Goal: Communication & Community: Answer question/provide support

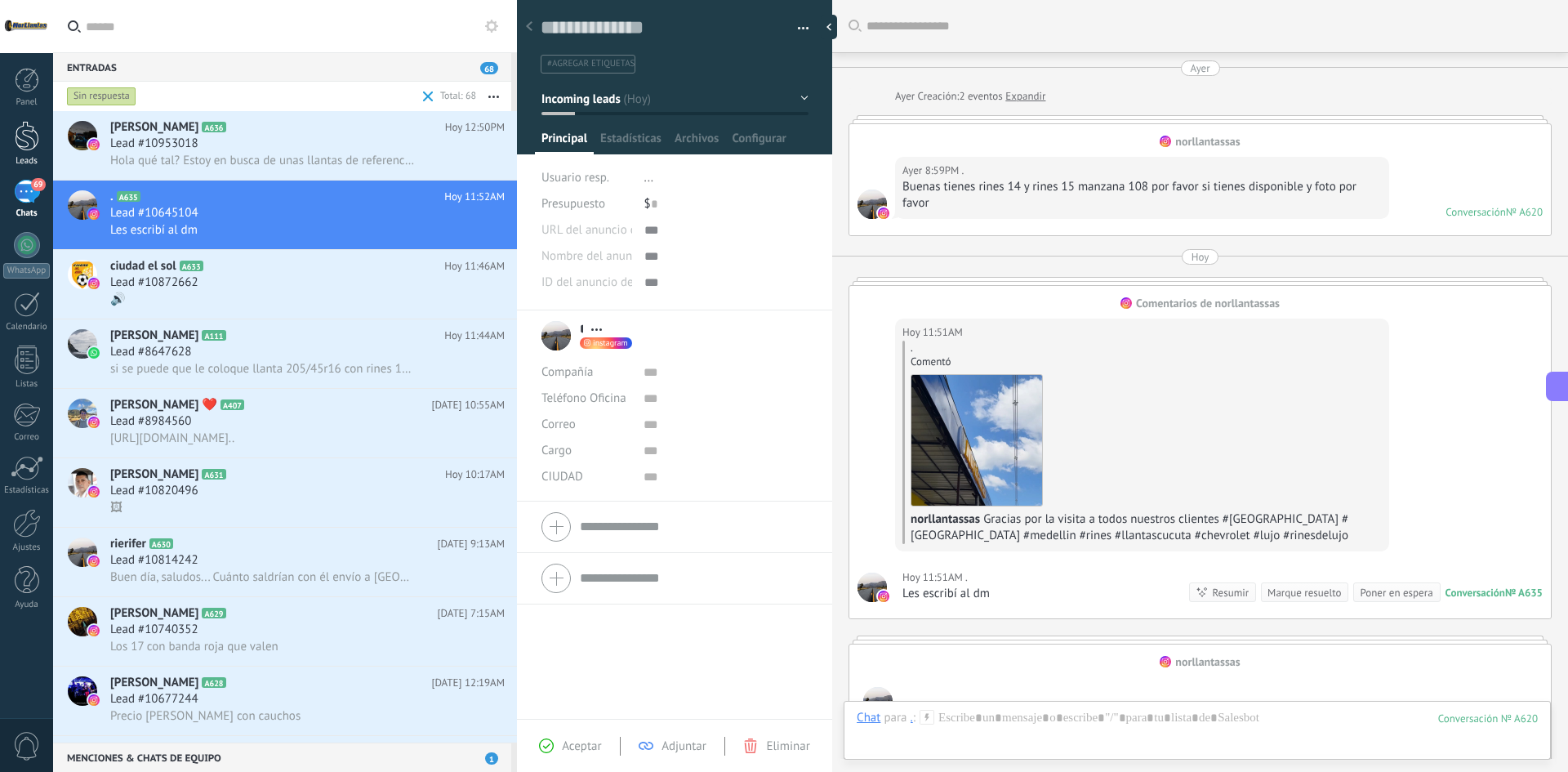
click at [41, 126] on link "Leads" at bounding box center [26, 144] width 53 height 46
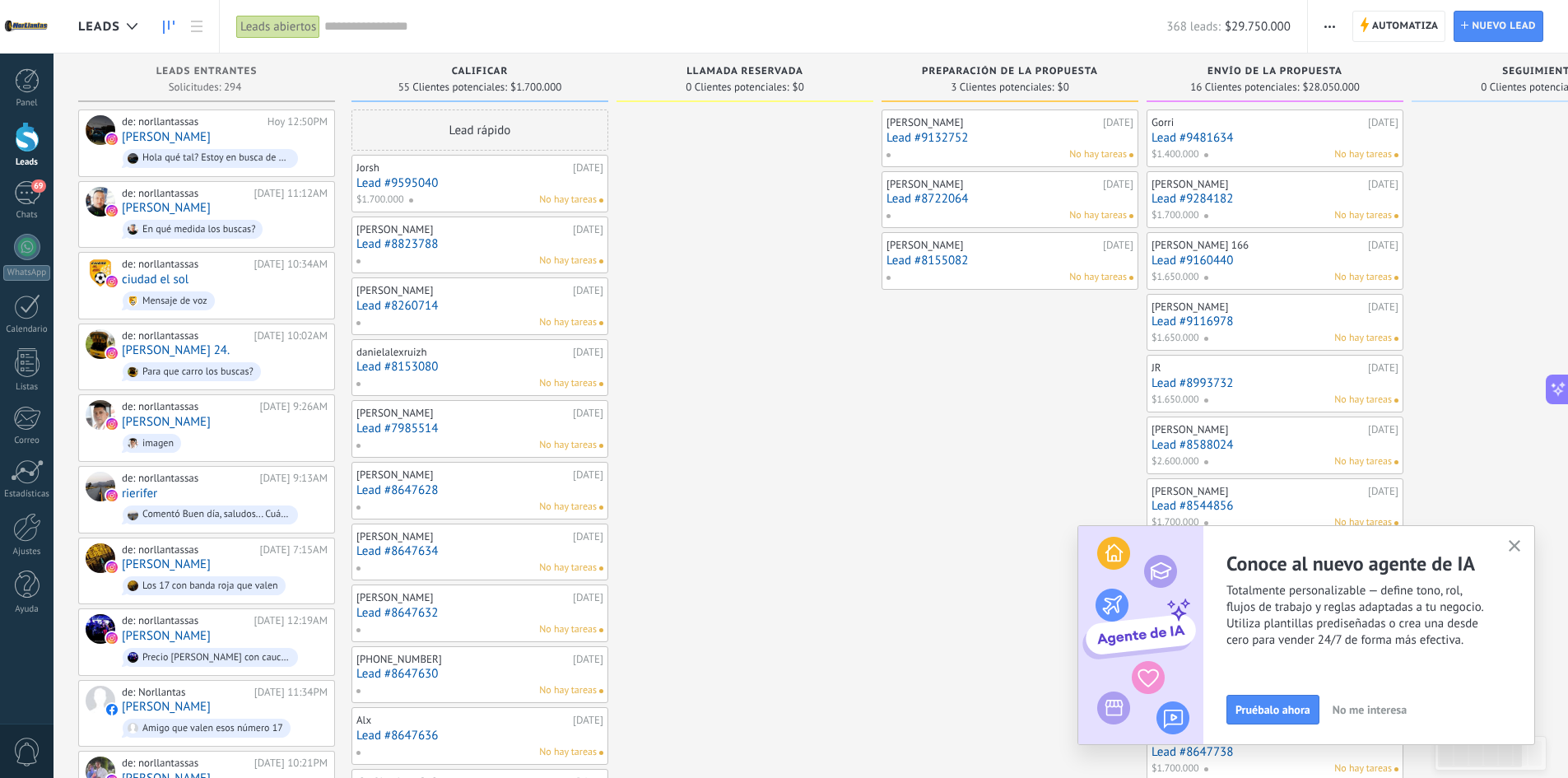
click at [1509, 543] on use "button" at bounding box center [1514, 546] width 12 height 12
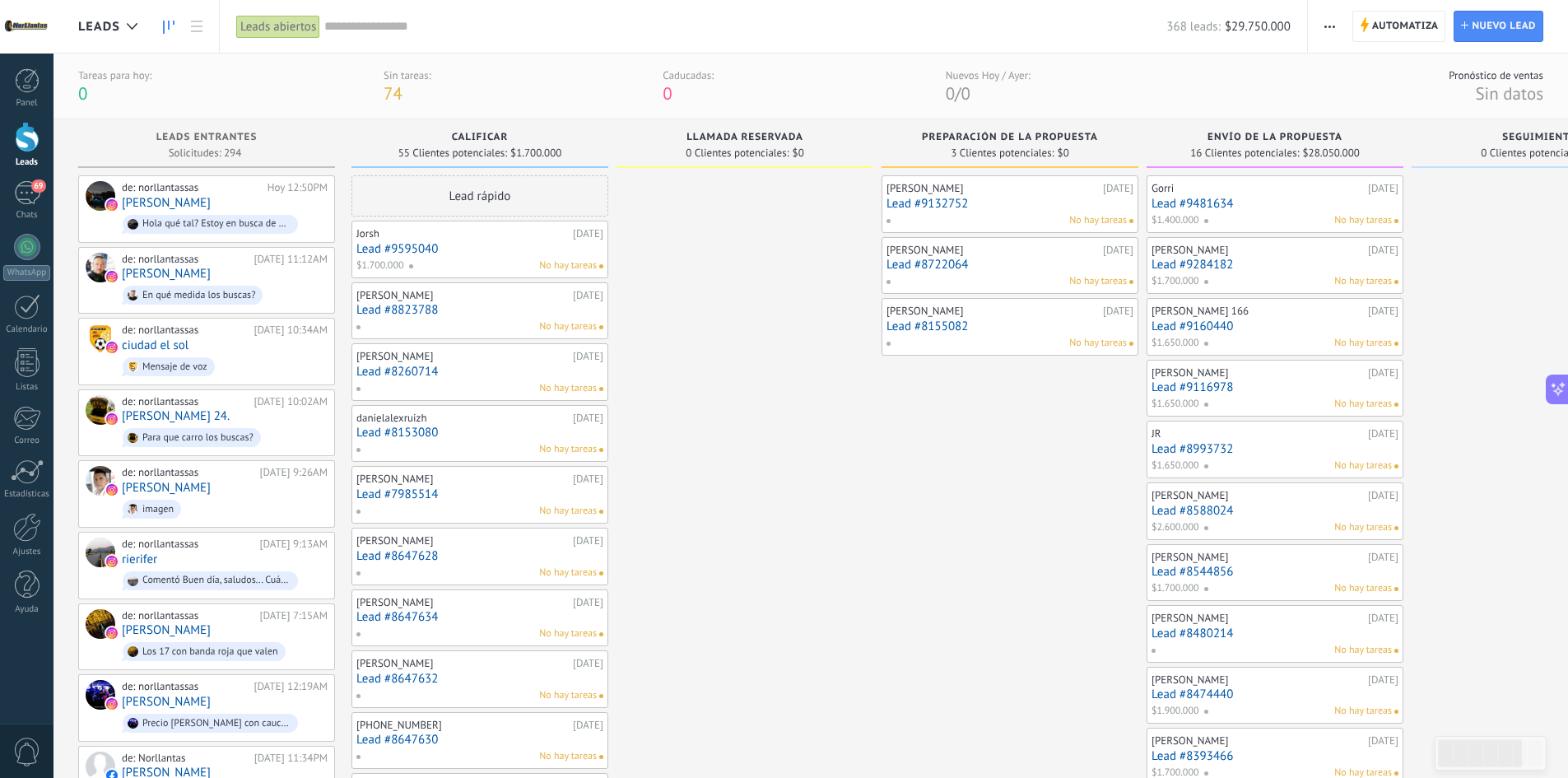
click at [26, 178] on div "Panel Leads 70 Chats WhatsApp Clientes" at bounding box center [27, 350] width 53 height 563
click at [28, 186] on div "70" at bounding box center [27, 193] width 27 height 24
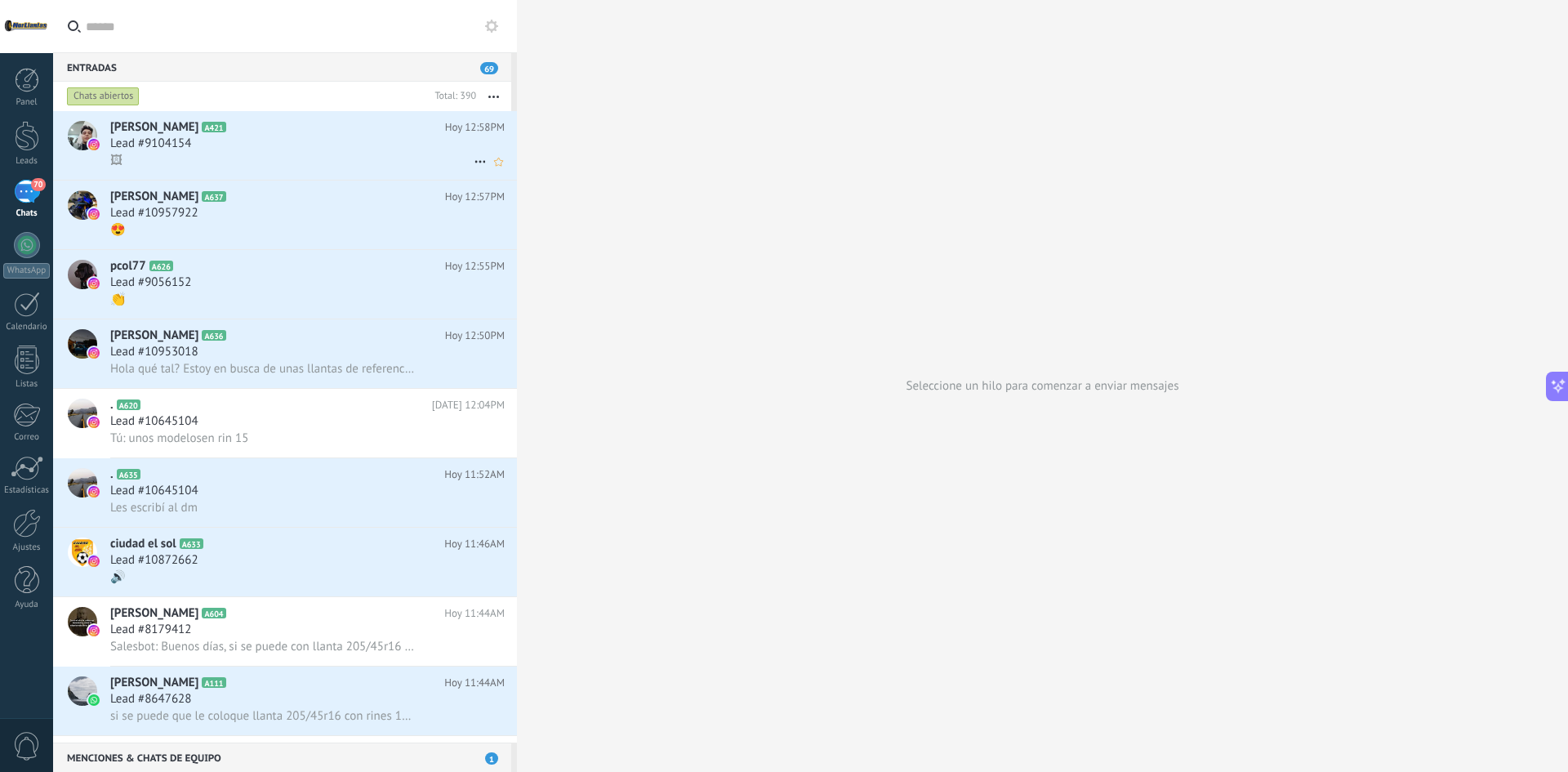
click at [292, 144] on div "Lead #9104154" at bounding box center [307, 144] width 394 height 16
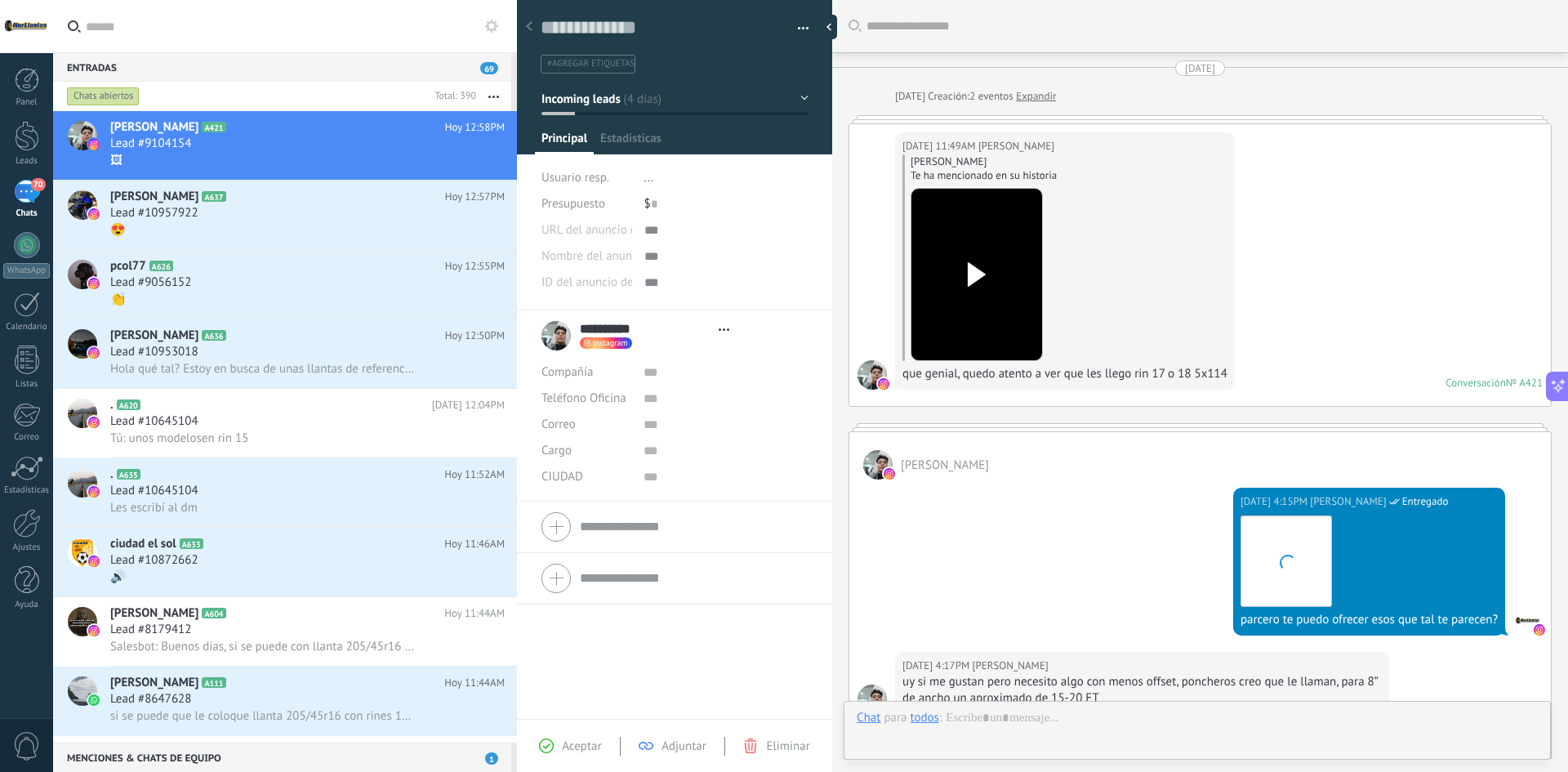
type textarea "**********"
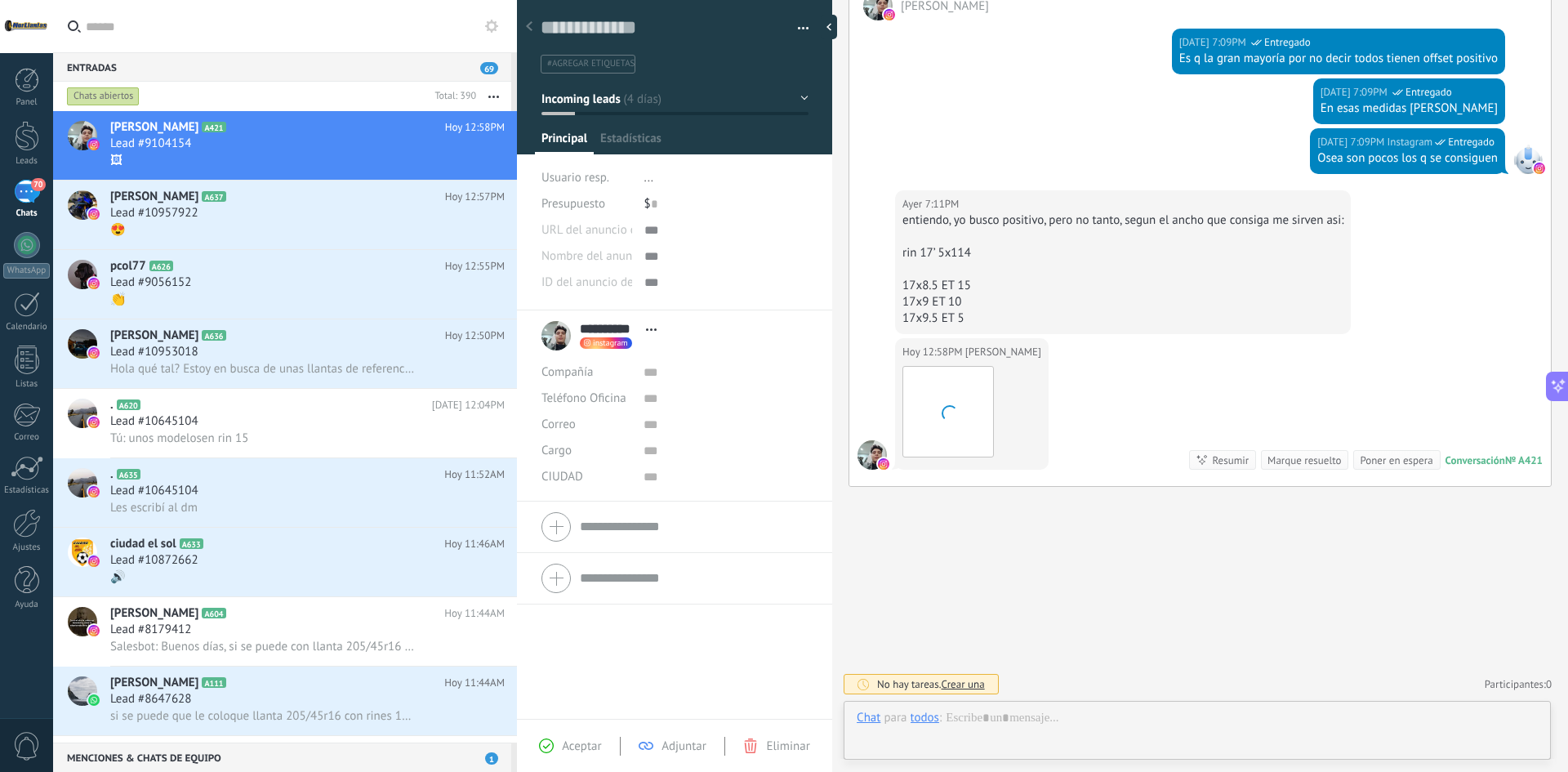
scroll to position [25, 0]
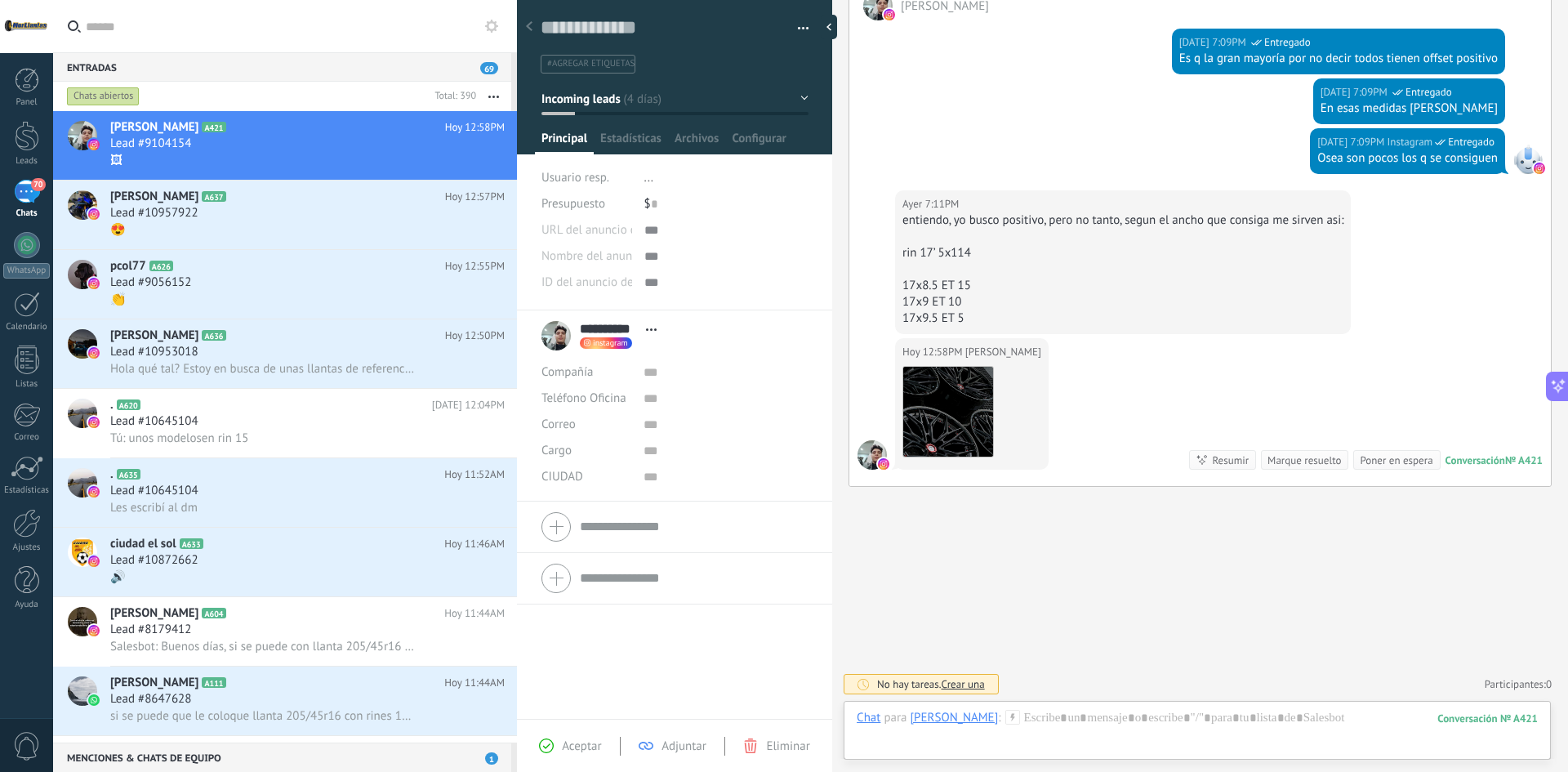
click at [1084, 704] on div "Chat Correo Nota Tarea Chat para [PERSON_NAME] : 421 Enviar Cancelar Rastrear c…" at bounding box center [1197, 730] width 708 height 59
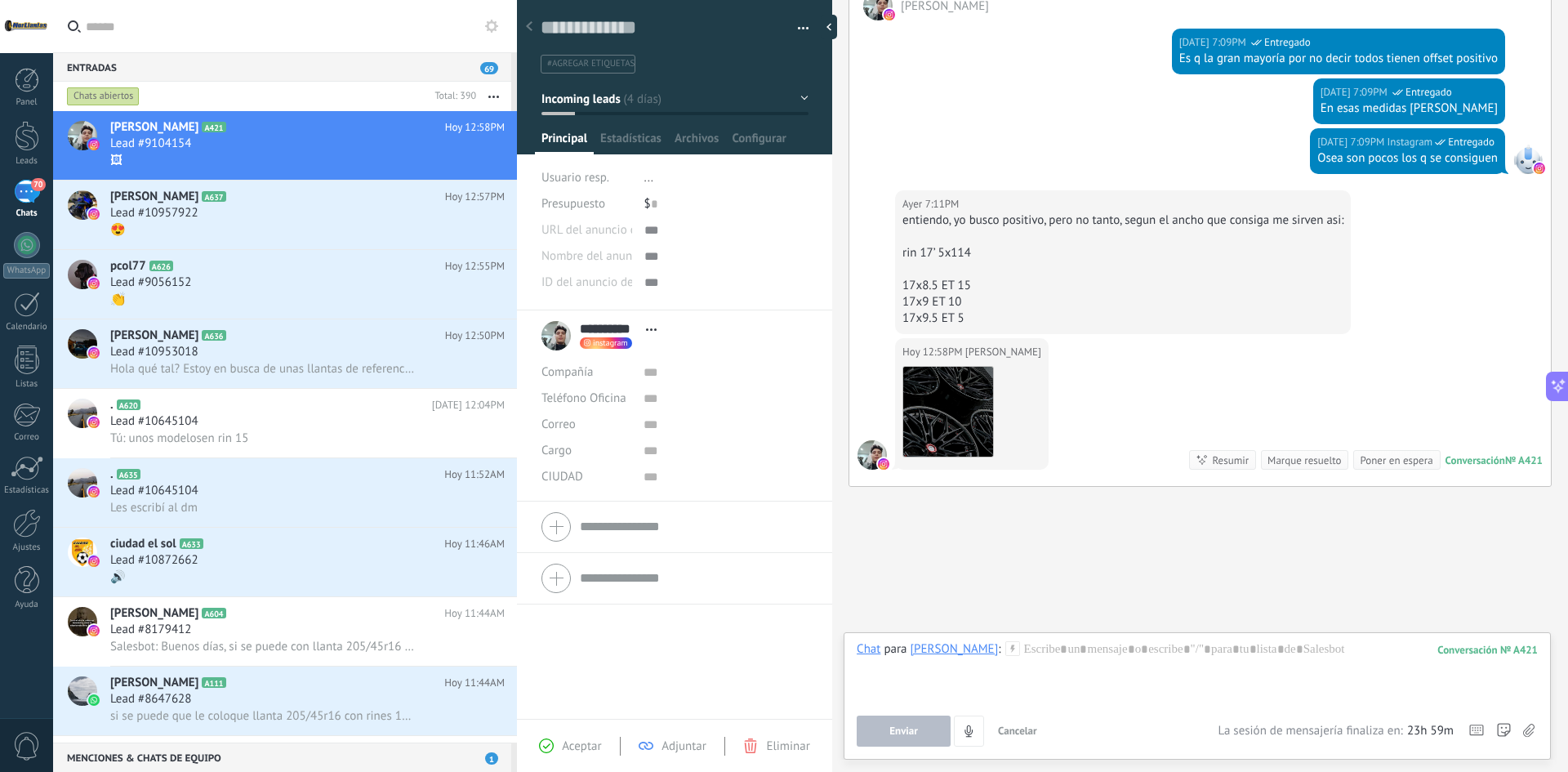
click at [1085, 723] on div "Enviar Cancelar Rastrear clics en links ? Reducir links largos y rastrear clics…" at bounding box center [1037, 730] width 361 height 31
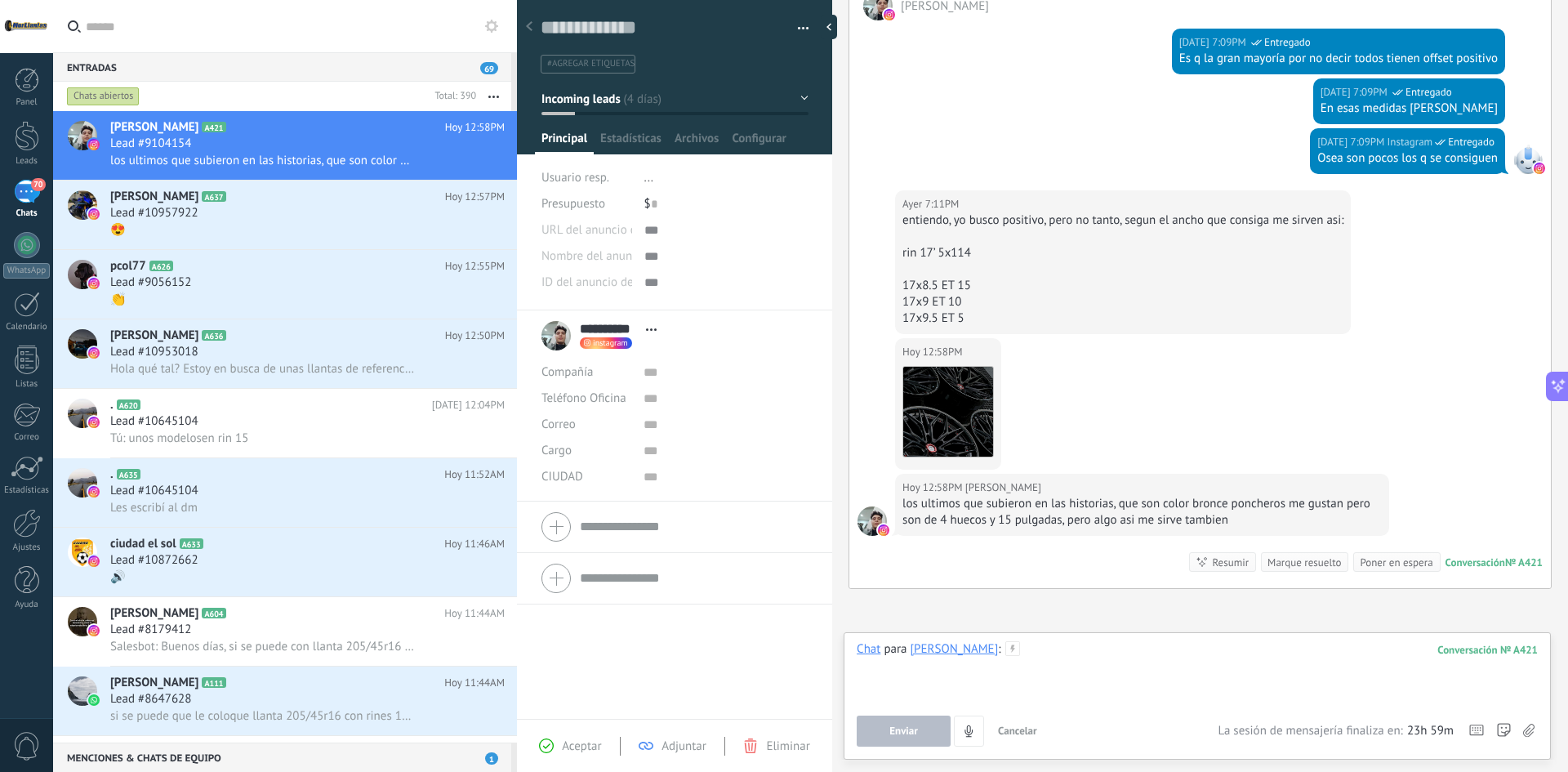
scroll to position [1810, 0]
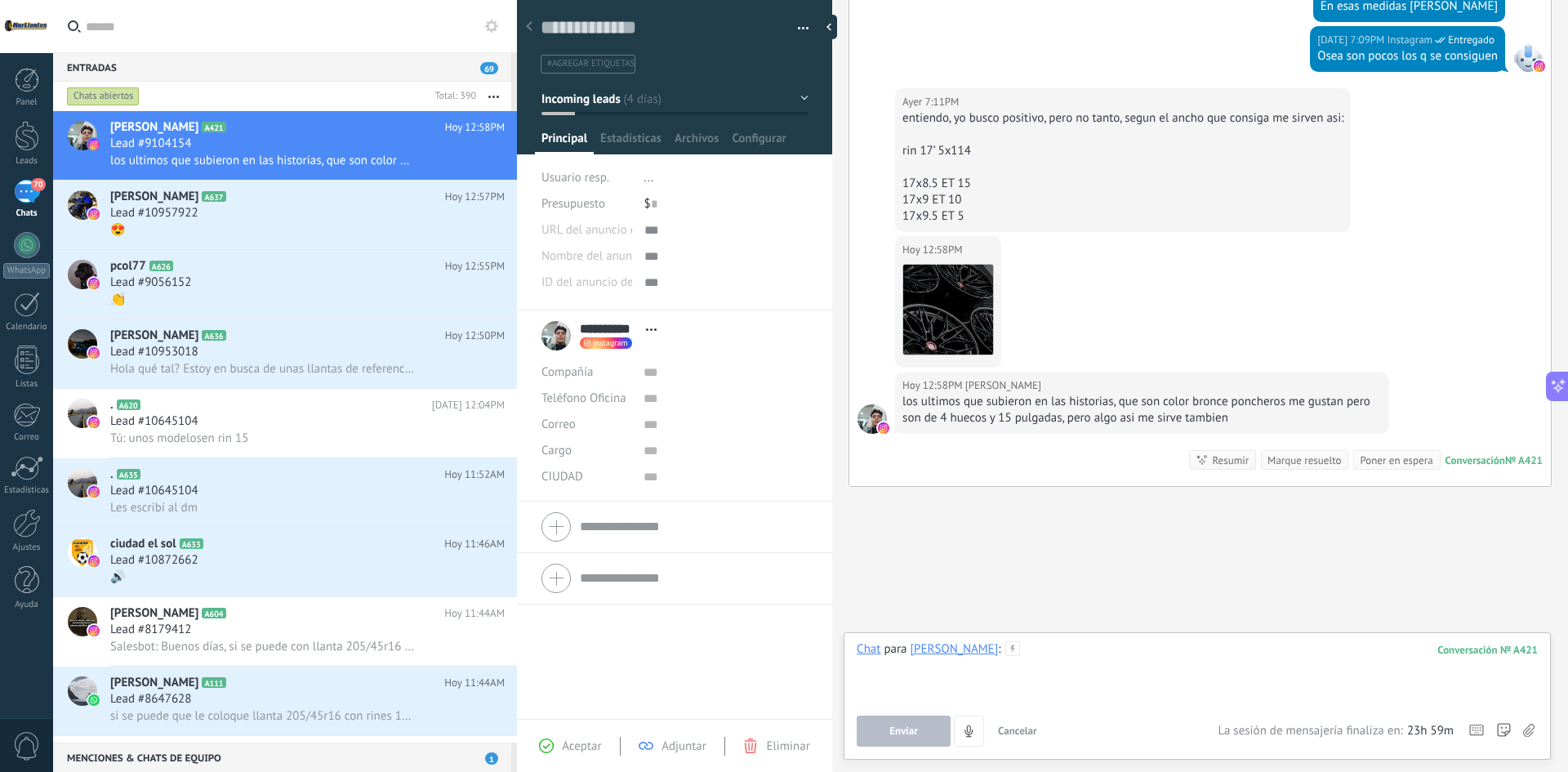
click at [1102, 642] on div at bounding box center [1198, 672] width 681 height 62
